Goal: Check status: Check status

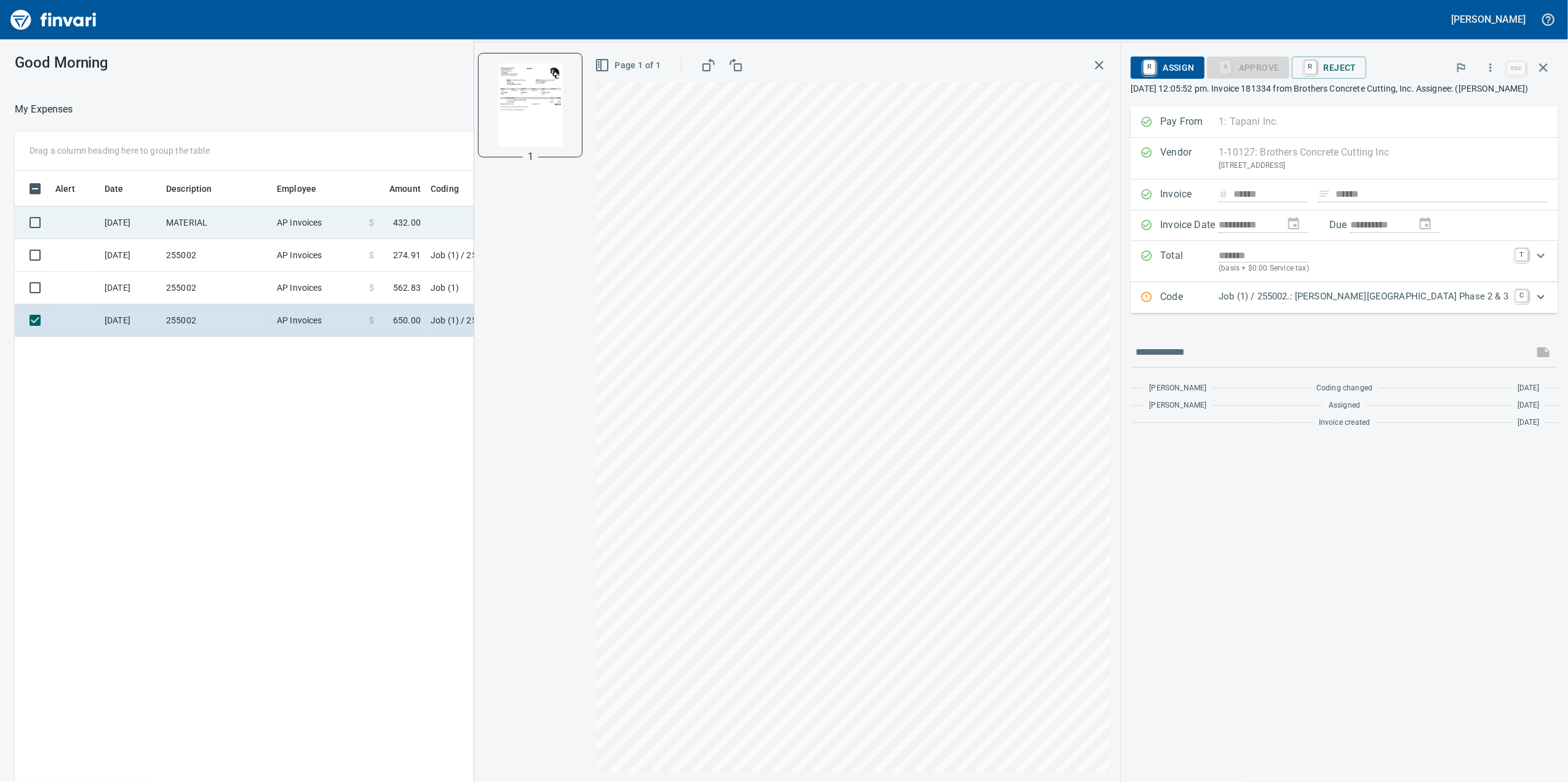
scroll to position [635, 1207]
click at [275, 222] on td "AP Invoices" at bounding box center [318, 223] width 93 height 33
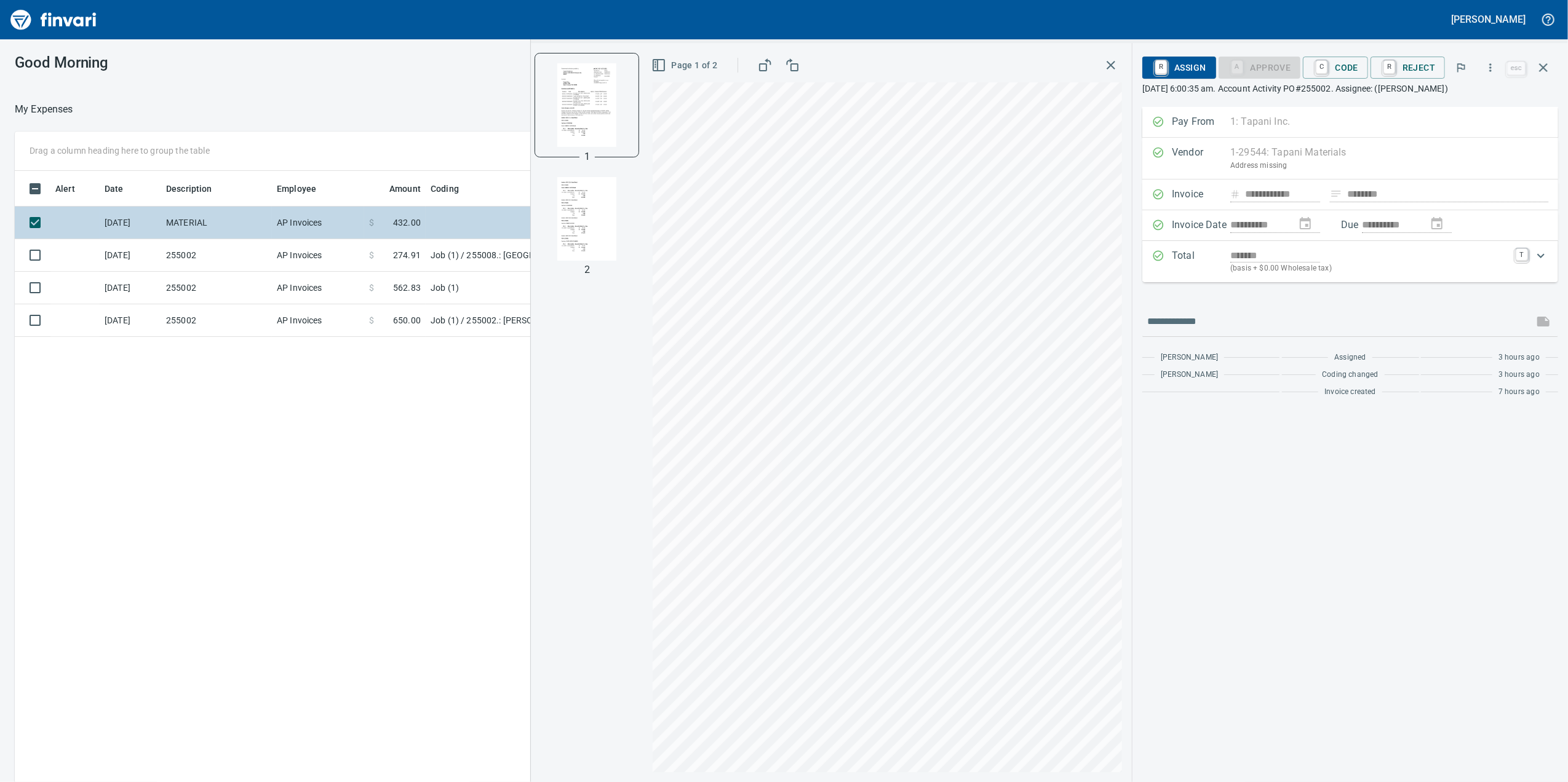
click at [281, 232] on td "AP Invoices" at bounding box center [318, 223] width 93 height 33
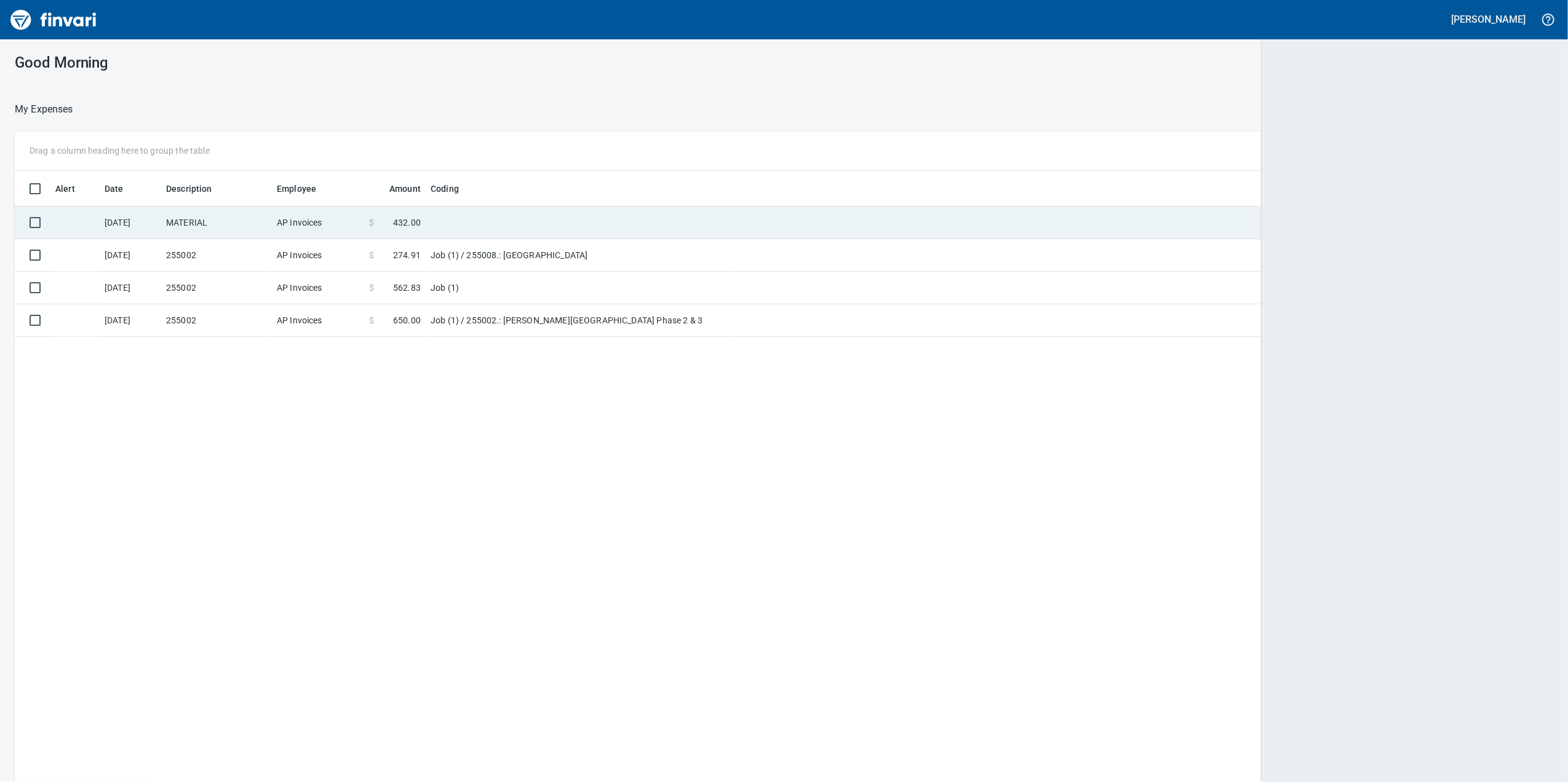
scroll to position [2, 2]
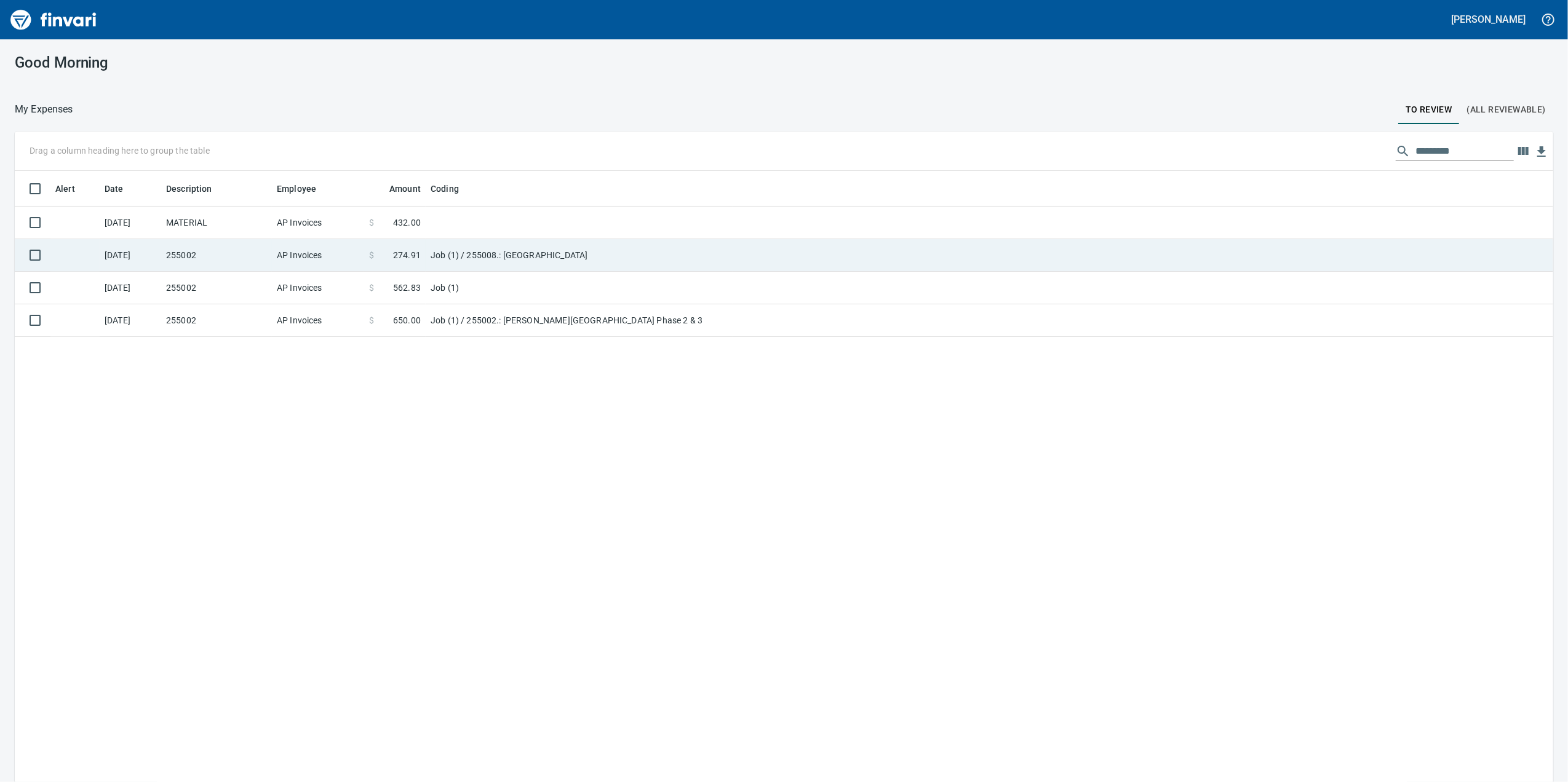
click at [281, 249] on td "AP Invoices" at bounding box center [318, 256] width 93 height 33
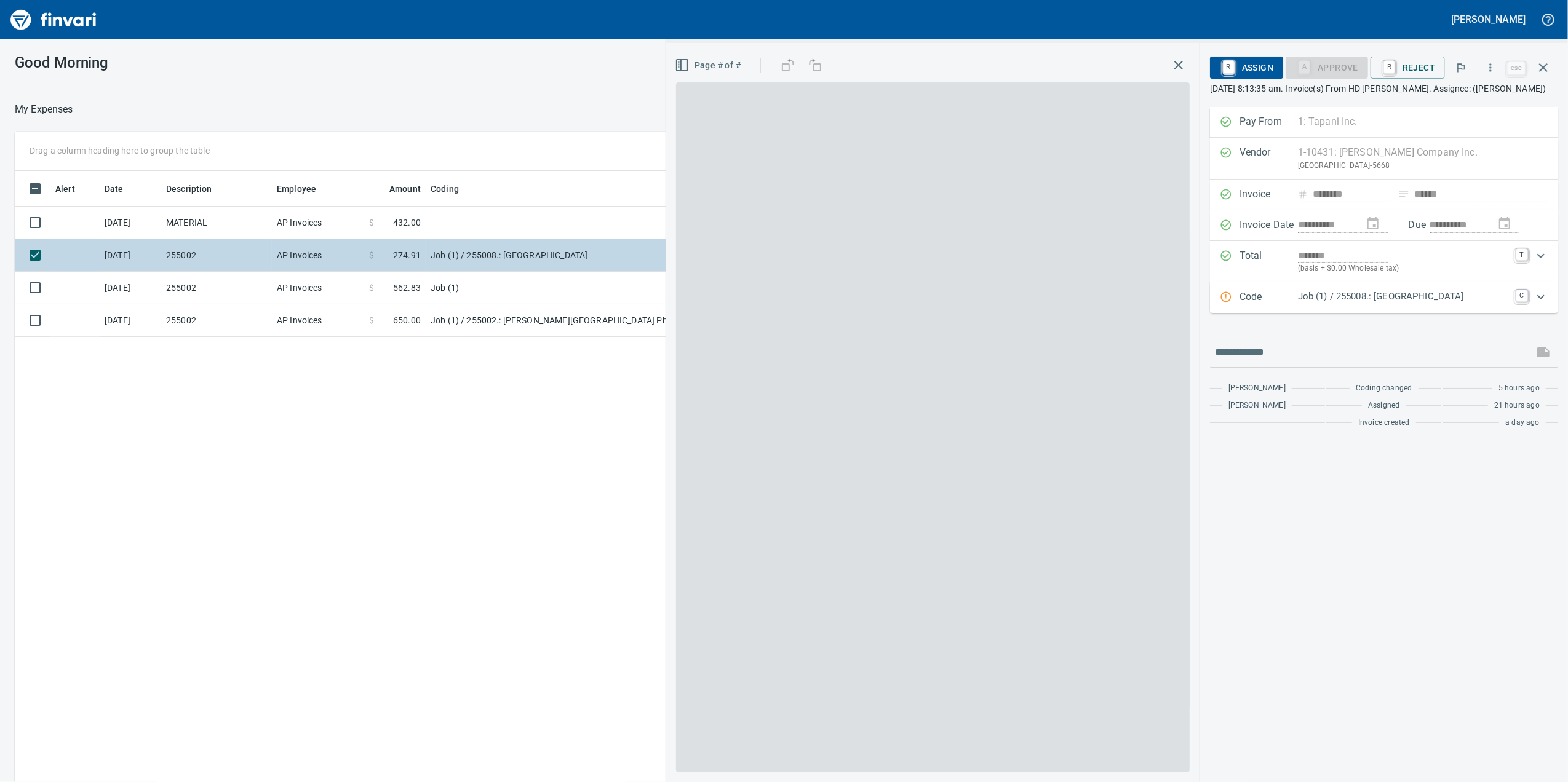
scroll to position [635, 1207]
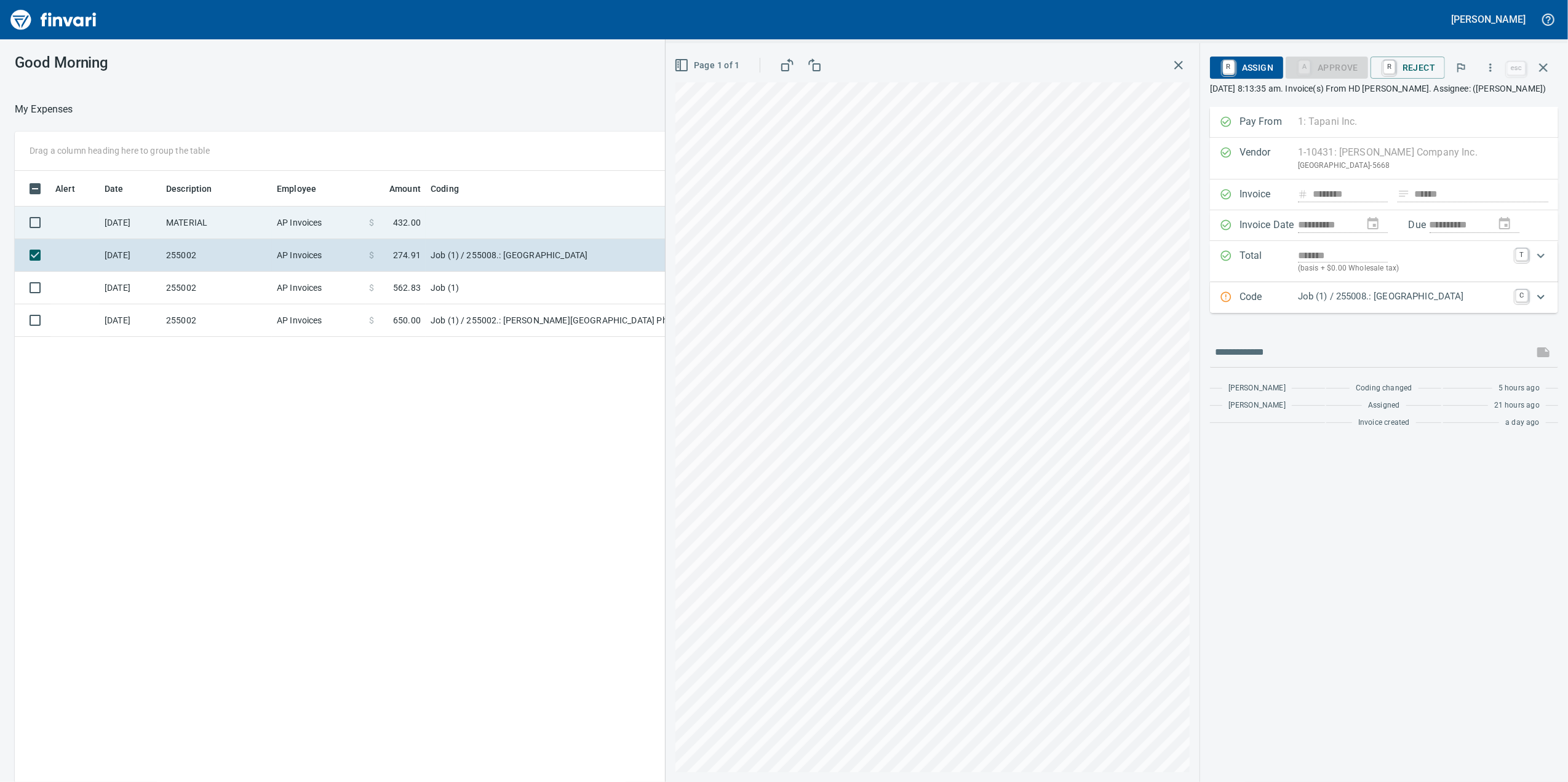
click at [281, 228] on td "AP Invoices" at bounding box center [318, 223] width 93 height 33
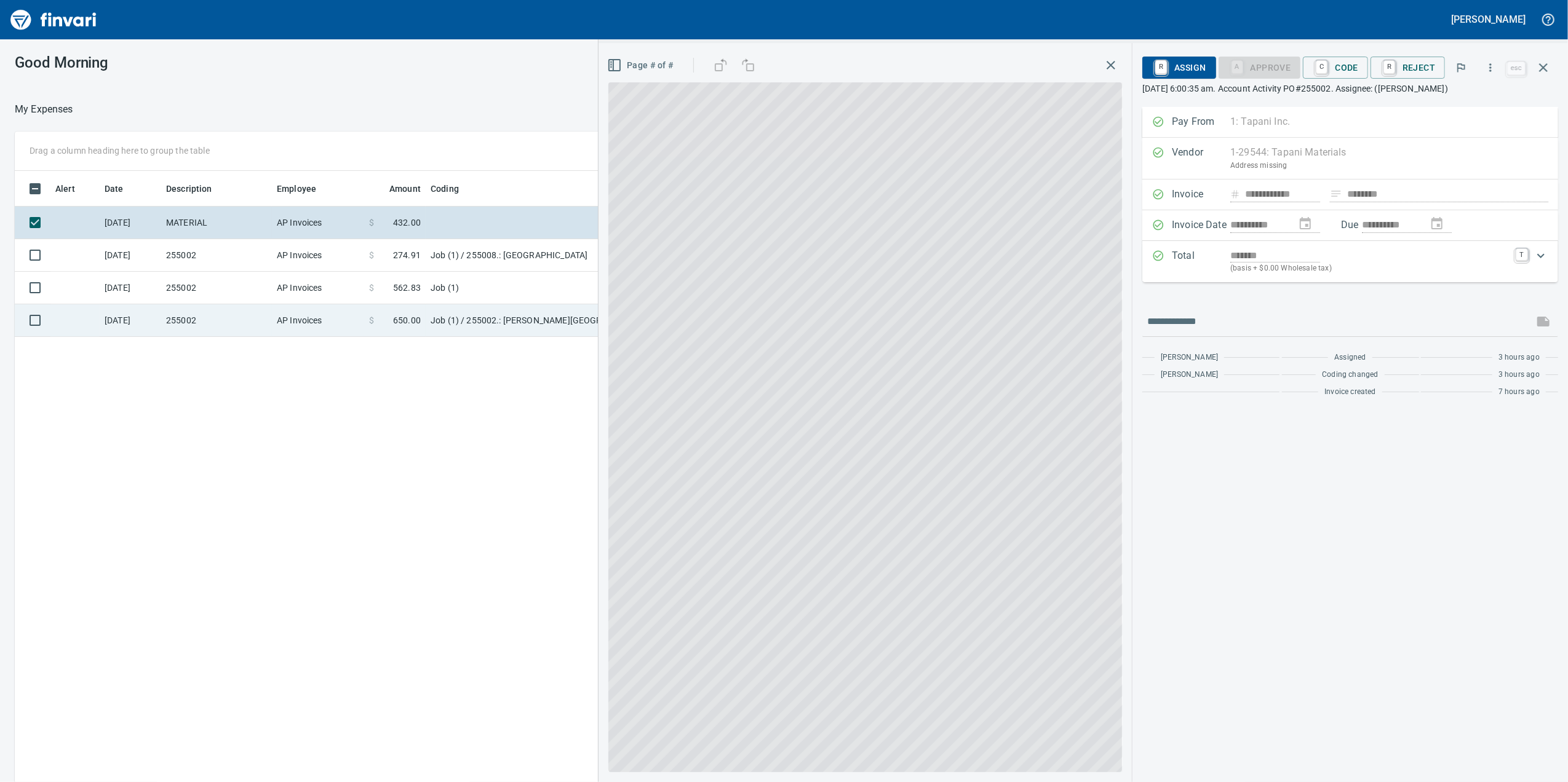
click at [305, 317] on td "AP Invoices" at bounding box center [318, 321] width 93 height 33
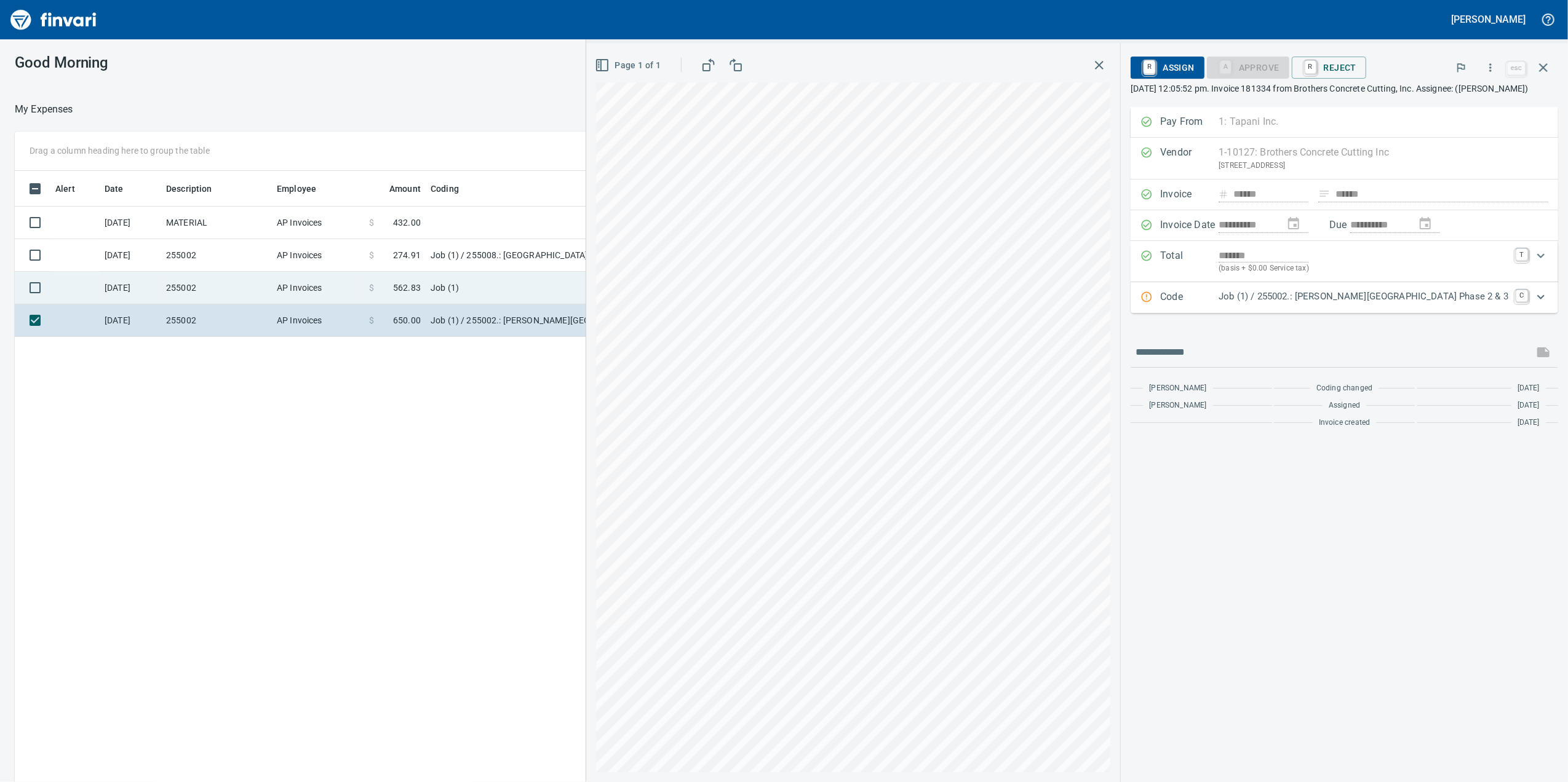
click at [293, 295] on td "AP Invoices" at bounding box center [318, 288] width 93 height 33
